Goal: Task Accomplishment & Management: Manage account settings

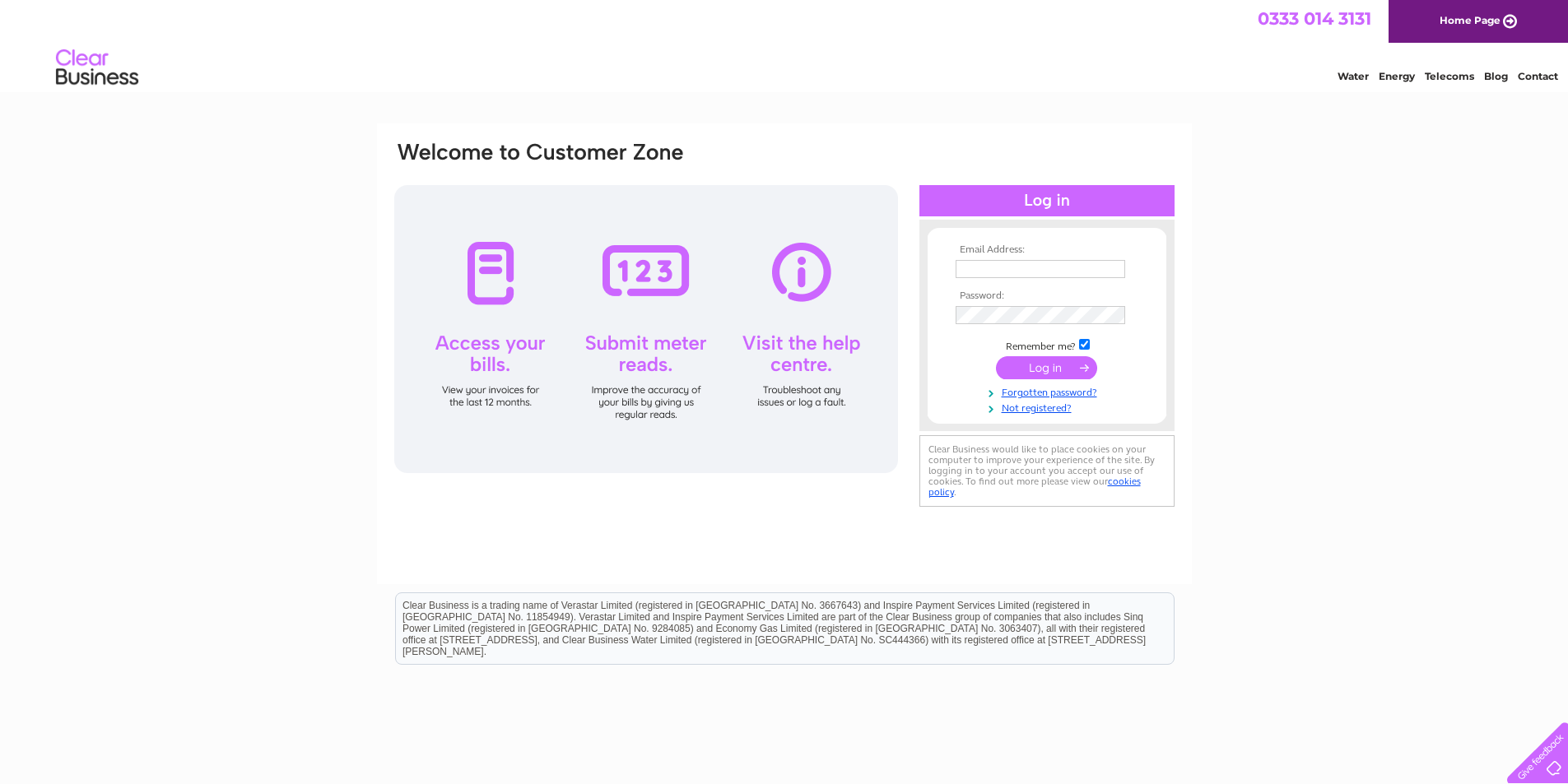
click at [994, 266] on input "text" at bounding box center [1041, 268] width 169 height 18
type input "[PERSON_NAME][EMAIL_ADDRESS][DOMAIN_NAME]"
click at [1050, 377] on input "submit" at bounding box center [1046, 367] width 101 height 23
click at [1044, 365] on input "submit" at bounding box center [1046, 367] width 101 height 23
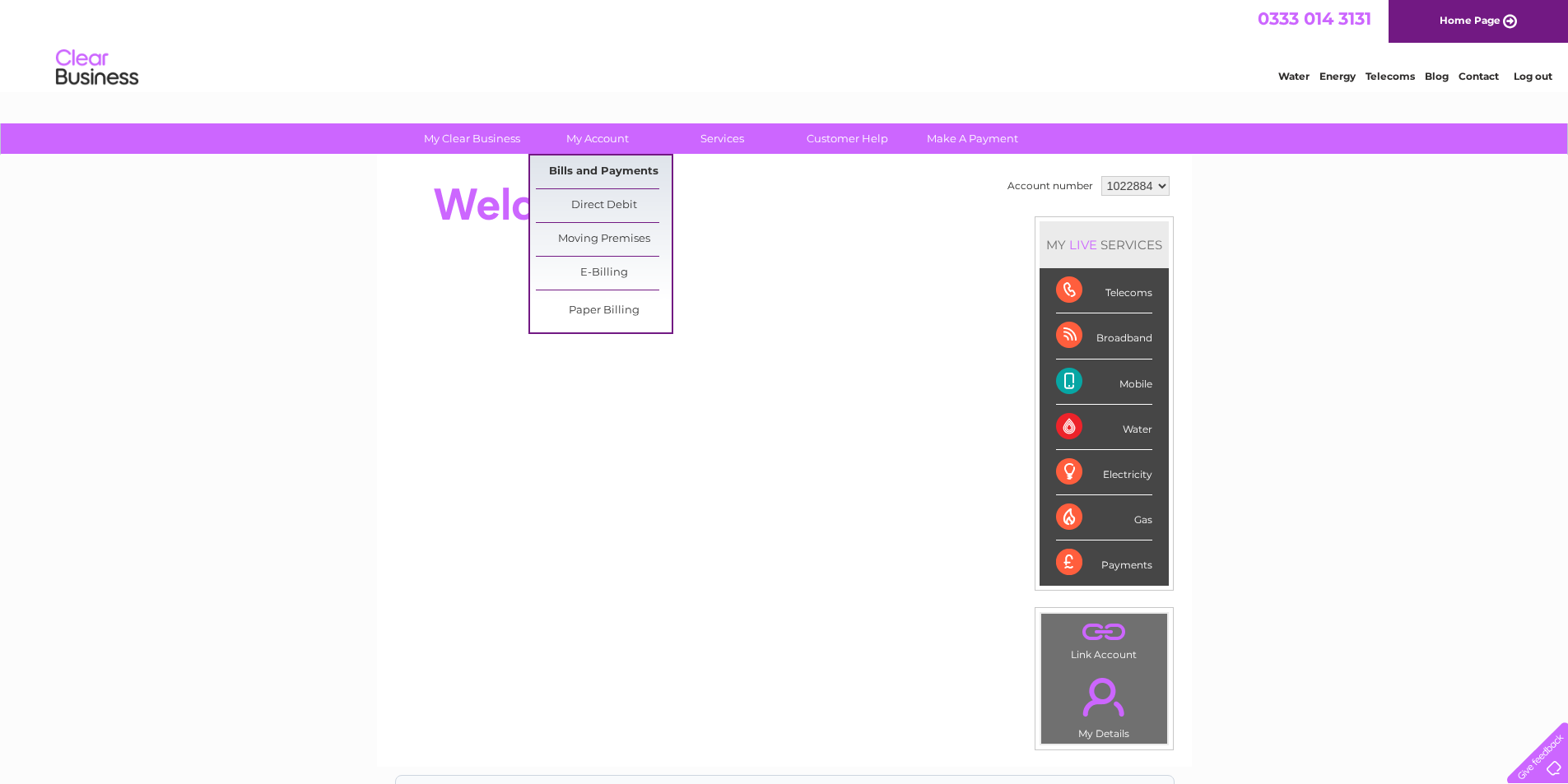
click at [590, 165] on link "Bills and Payments" at bounding box center [604, 172] width 136 height 33
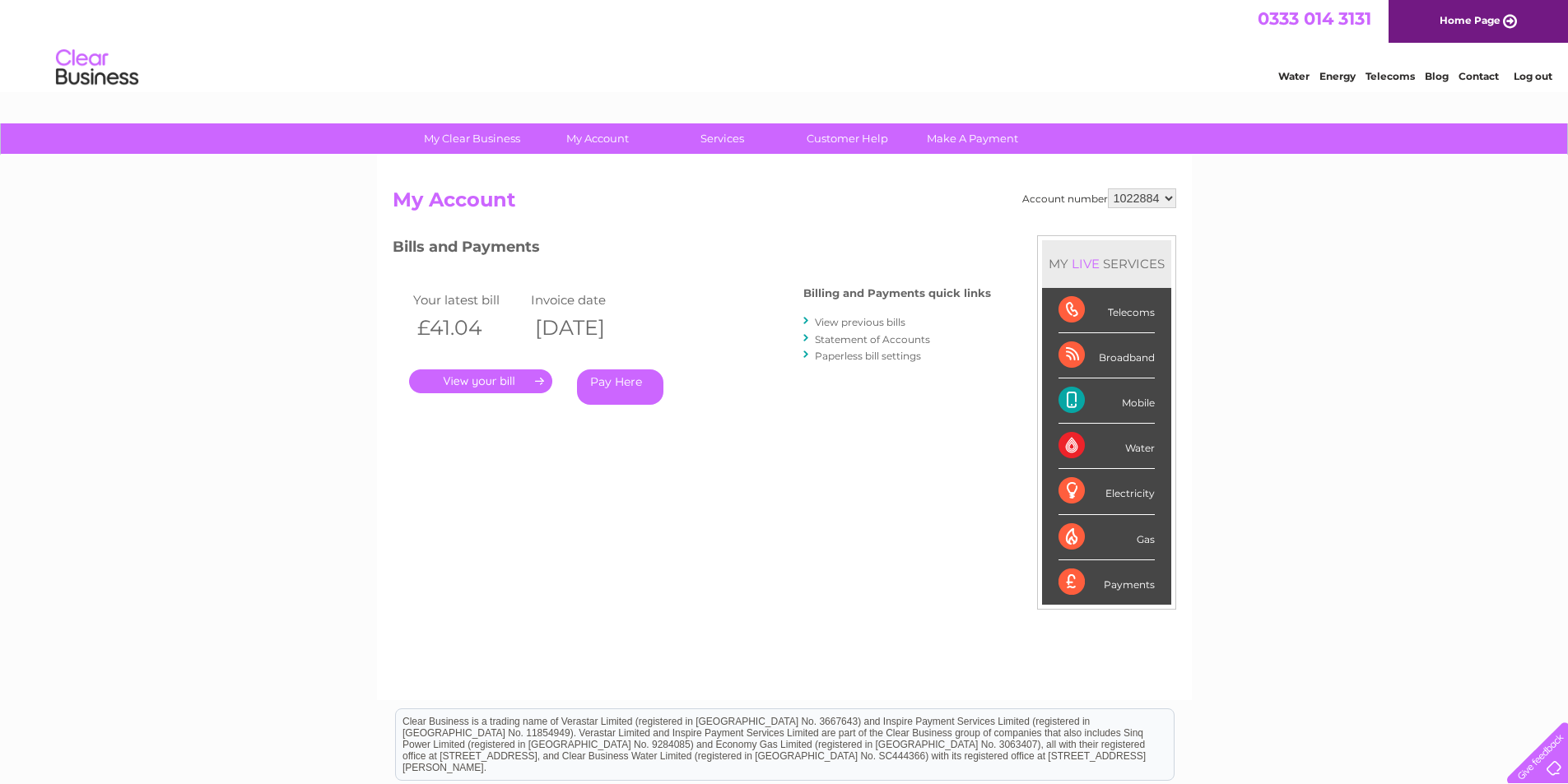
click at [532, 381] on link "." at bounding box center [480, 381] width 143 height 24
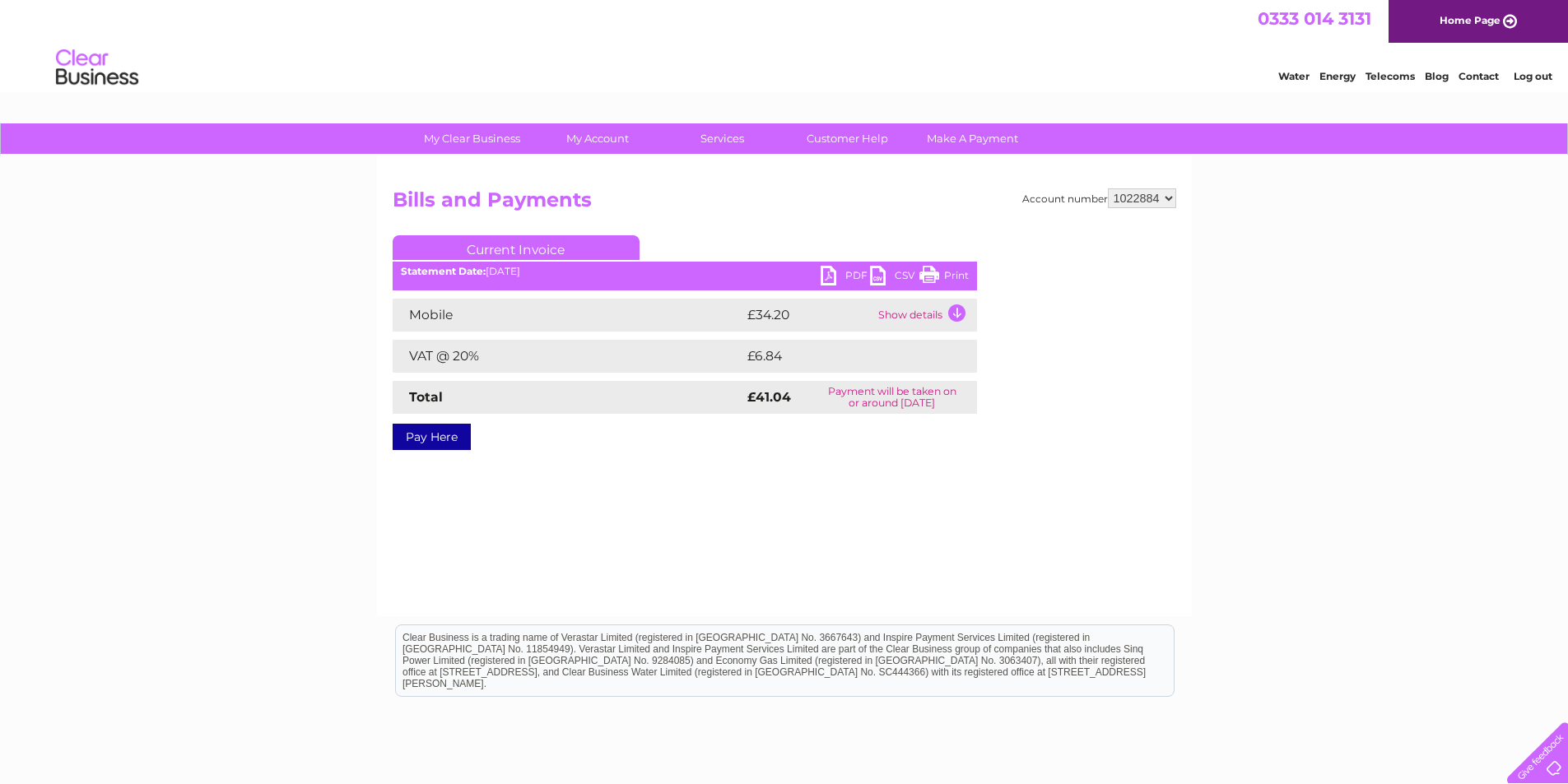
click at [834, 275] on link "PDF" at bounding box center [845, 277] width 49 height 24
